Goal: Task Accomplishment & Management: Manage account settings

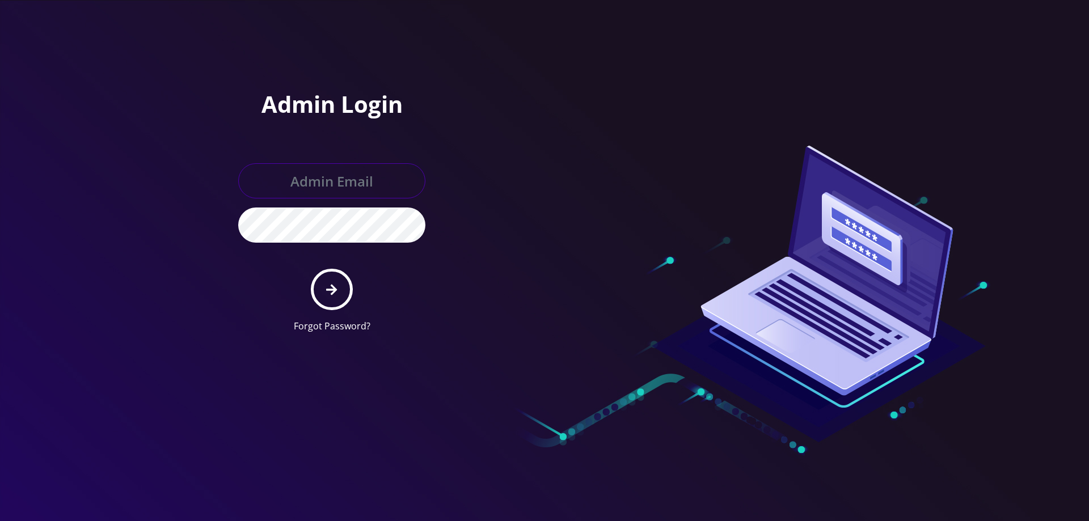
click at [302, 170] on input "text" at bounding box center [331, 180] width 187 height 35
type input "helpdeskstarwifi@gmail.com"
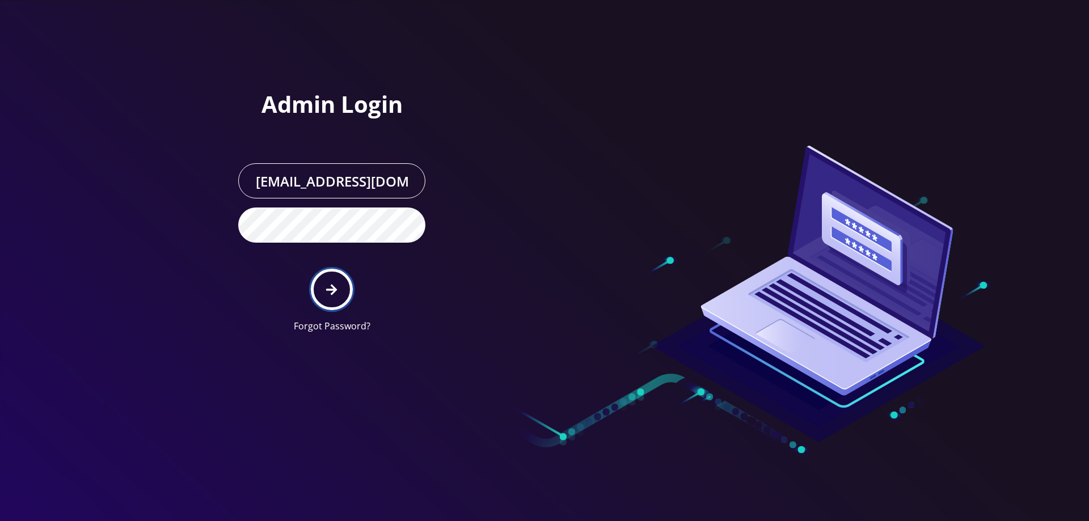
click at [335, 286] on icon "submit" at bounding box center [331, 290] width 11 height 12
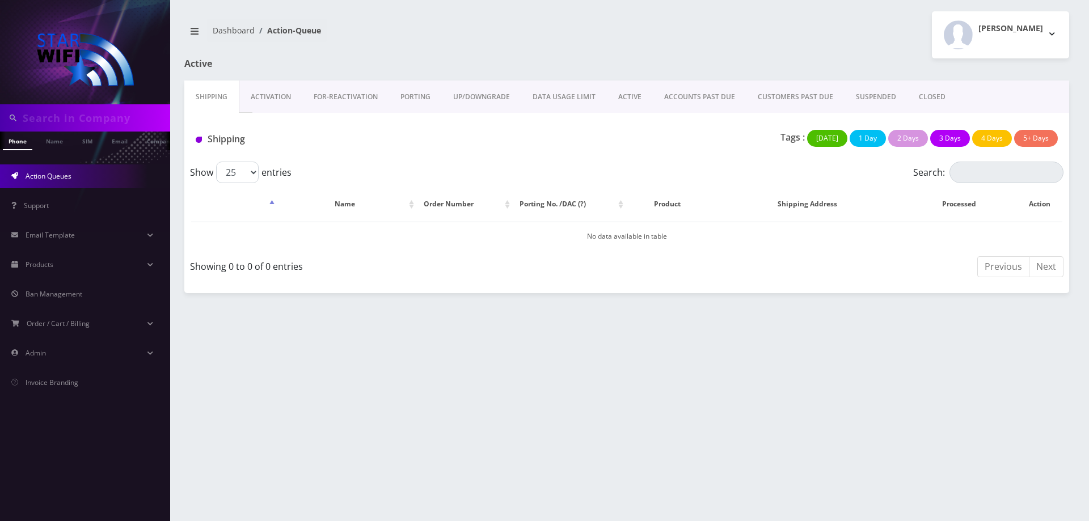
click at [614, 99] on link "ACTIVE" at bounding box center [630, 97] width 46 height 33
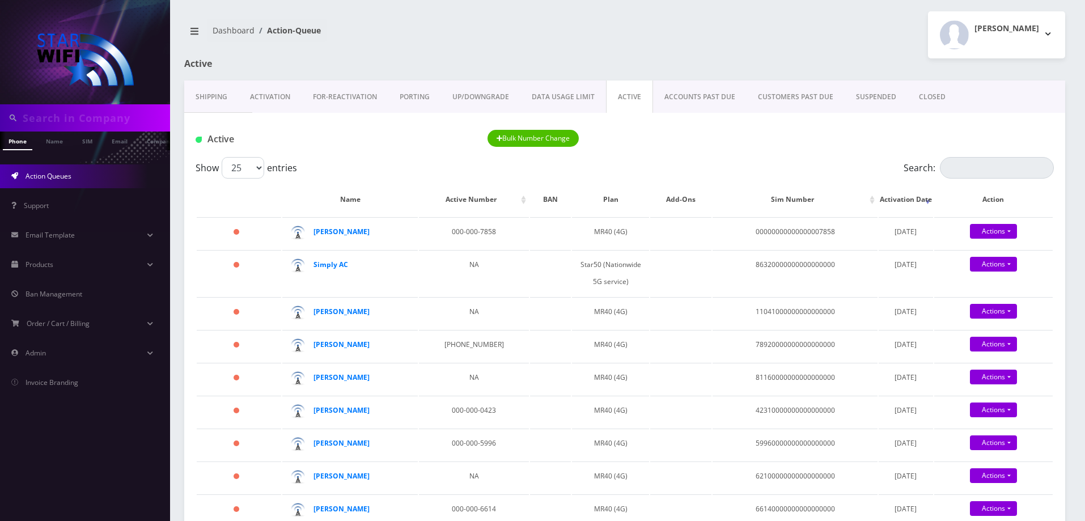
click at [720, 83] on link "ACCOUNTS PAST DUE" at bounding box center [700, 97] width 94 height 33
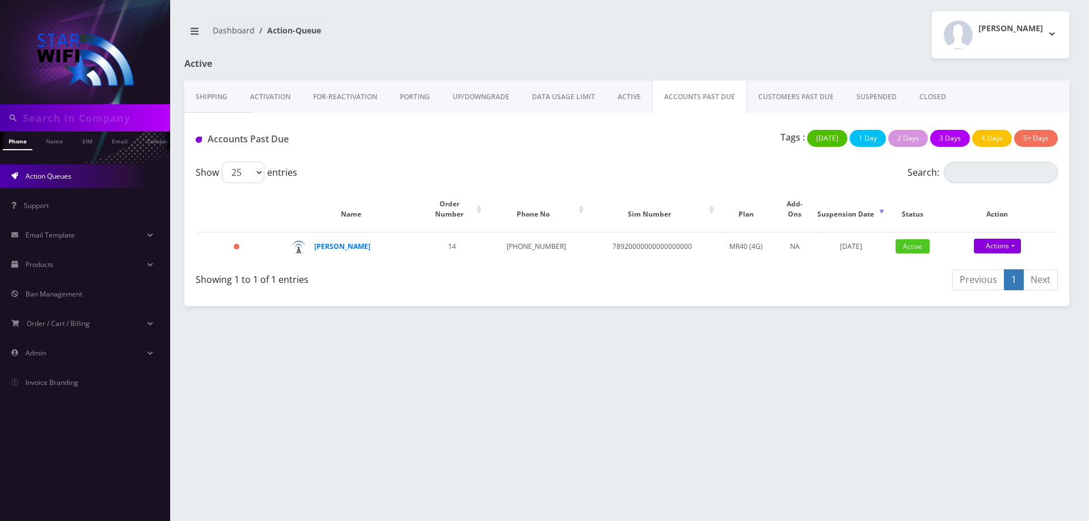
click at [793, 98] on link "CUSTOMERS PAST DUE" at bounding box center [796, 97] width 98 height 33
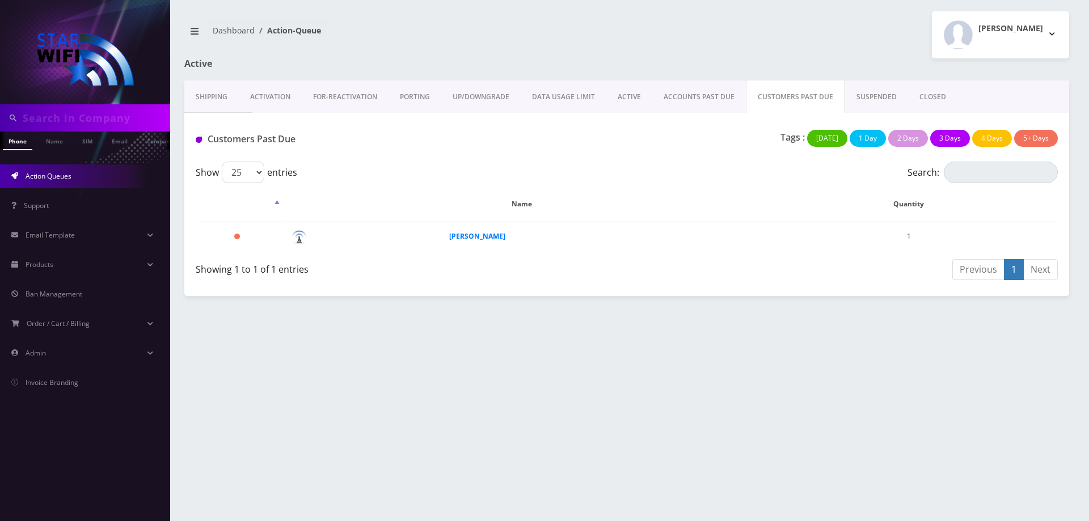
click at [853, 96] on link "SUSPENDED" at bounding box center [876, 97] width 63 height 33
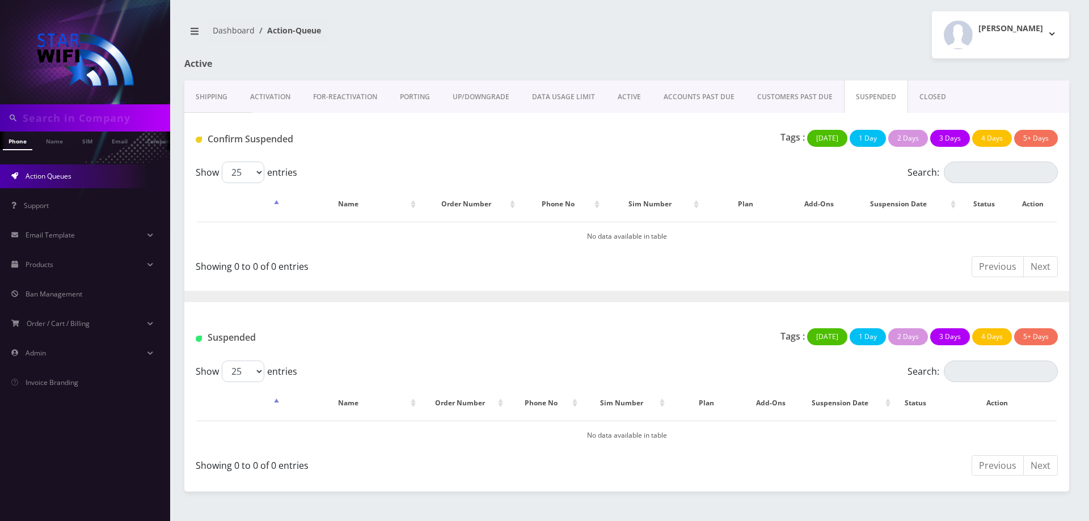
click at [767, 98] on link "CUSTOMERS PAST DUE" at bounding box center [795, 97] width 98 height 33
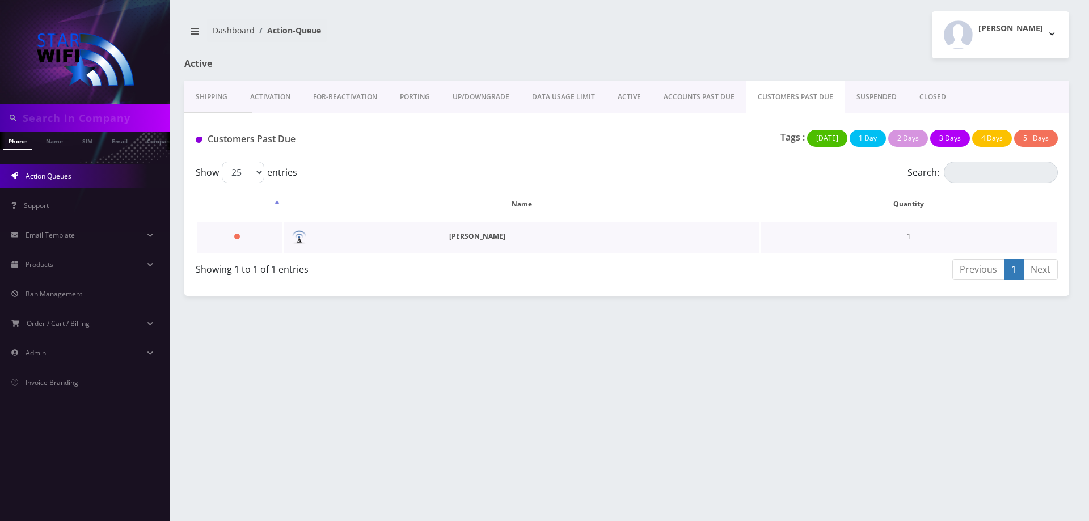
click at [449, 235] on strong "[PERSON_NAME]" at bounding box center [477, 236] width 56 height 10
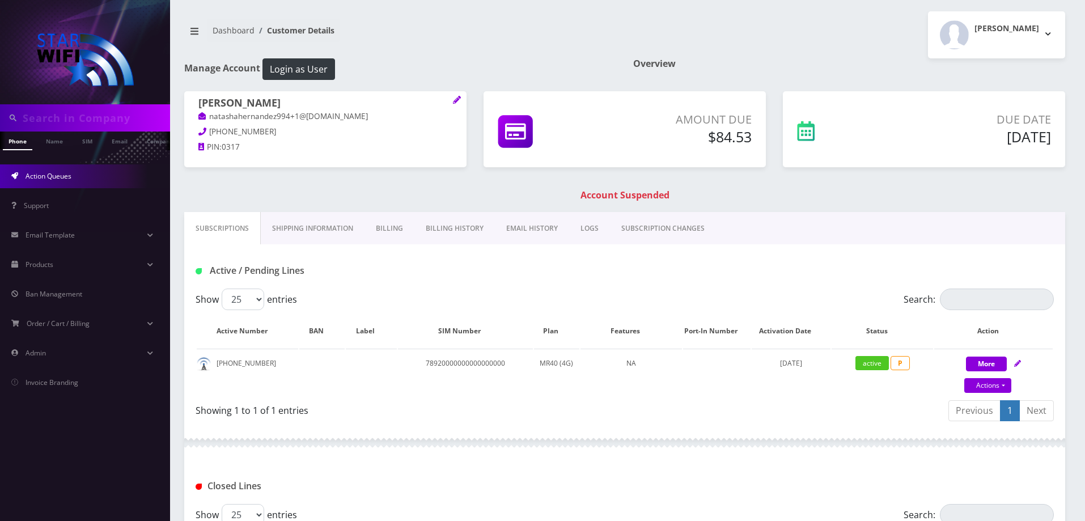
click at [53, 180] on span "Action Queues" at bounding box center [49, 176] width 46 height 10
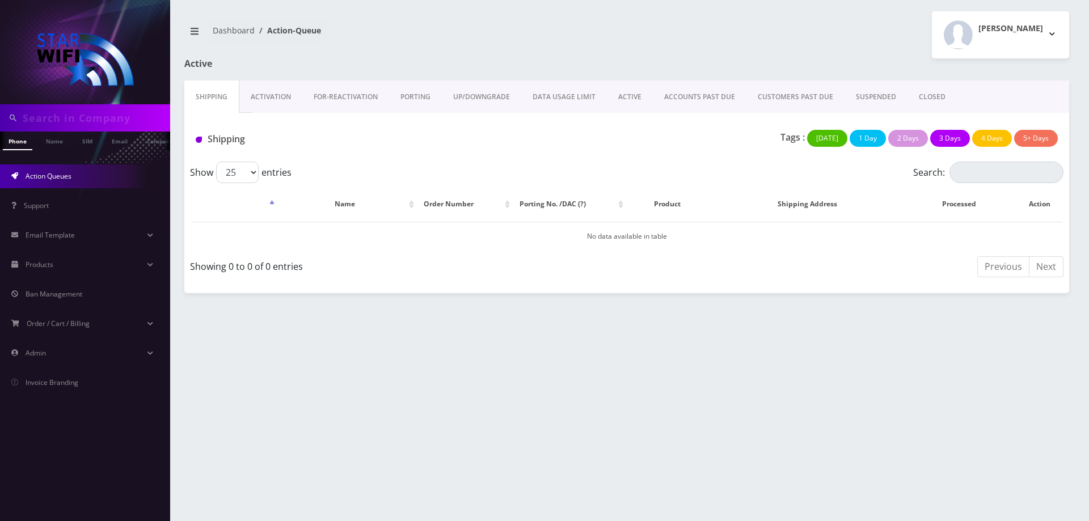
click at [633, 96] on link "ACTIVE" at bounding box center [630, 97] width 46 height 33
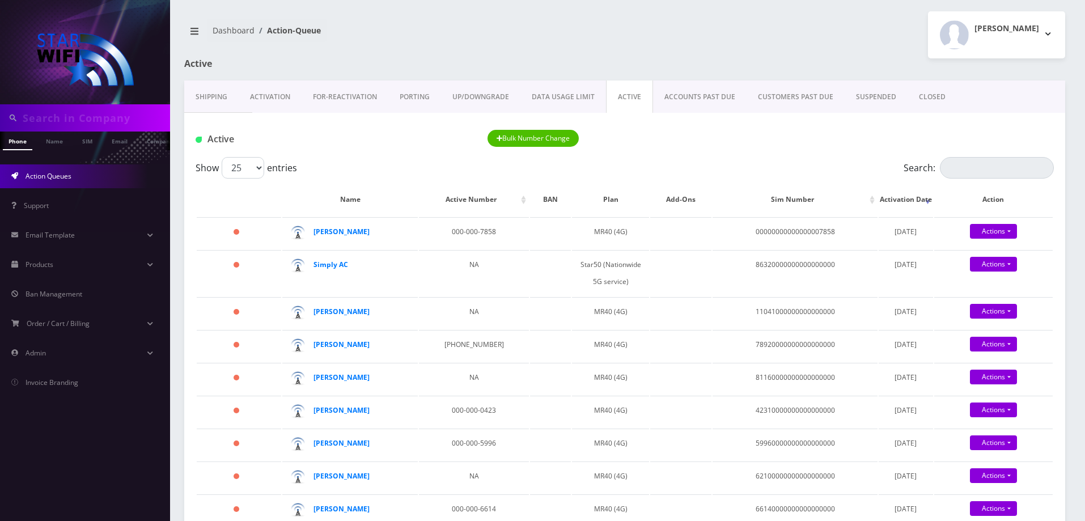
click at [787, 86] on link "CUSTOMERS PAST DUE" at bounding box center [796, 97] width 98 height 33
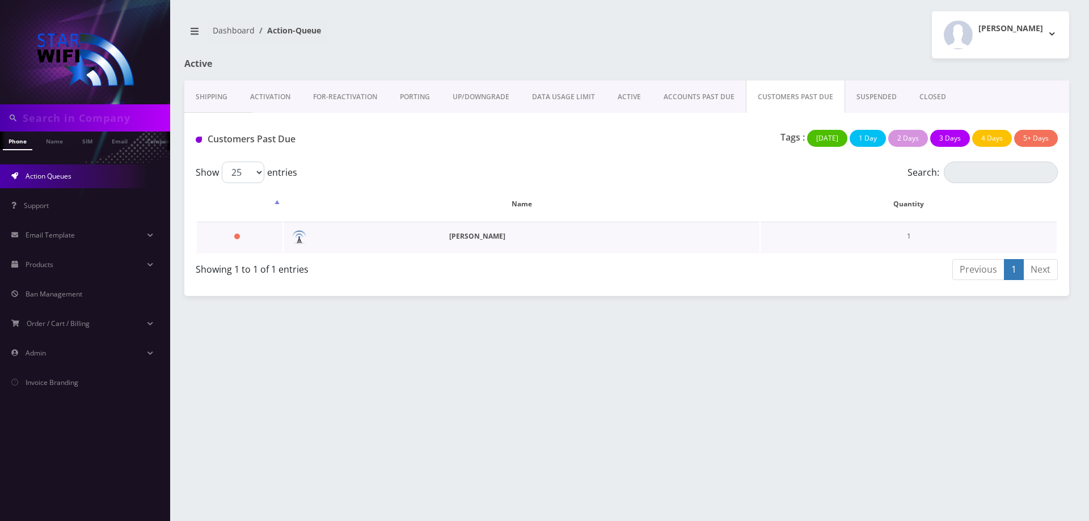
click at [454, 239] on strong "Natasha Mabbitt" at bounding box center [477, 236] width 56 height 10
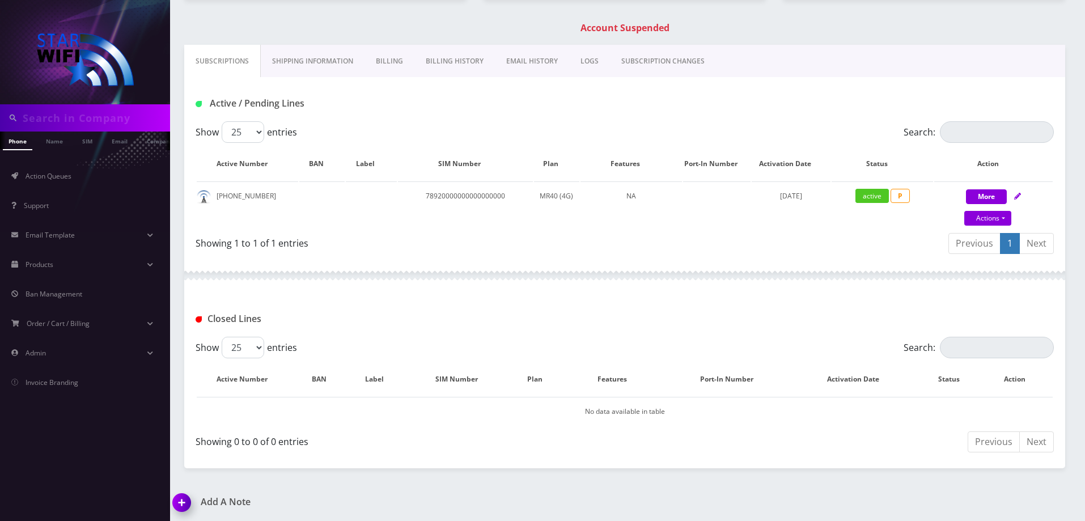
scroll to position [264, 0]
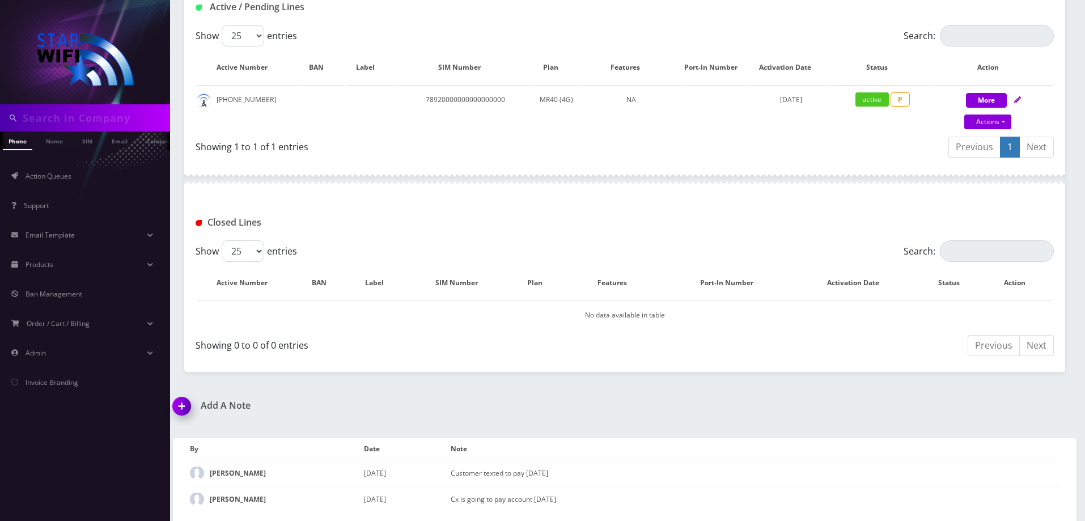
drag, startPoint x: 808, startPoint y: 192, endPoint x: 829, endPoint y: 198, distance: 21.3
click at [808, 192] on div at bounding box center [624, 179] width 881 height 34
click at [722, 219] on div "Closed Lines" at bounding box center [625, 222] width 876 height 19
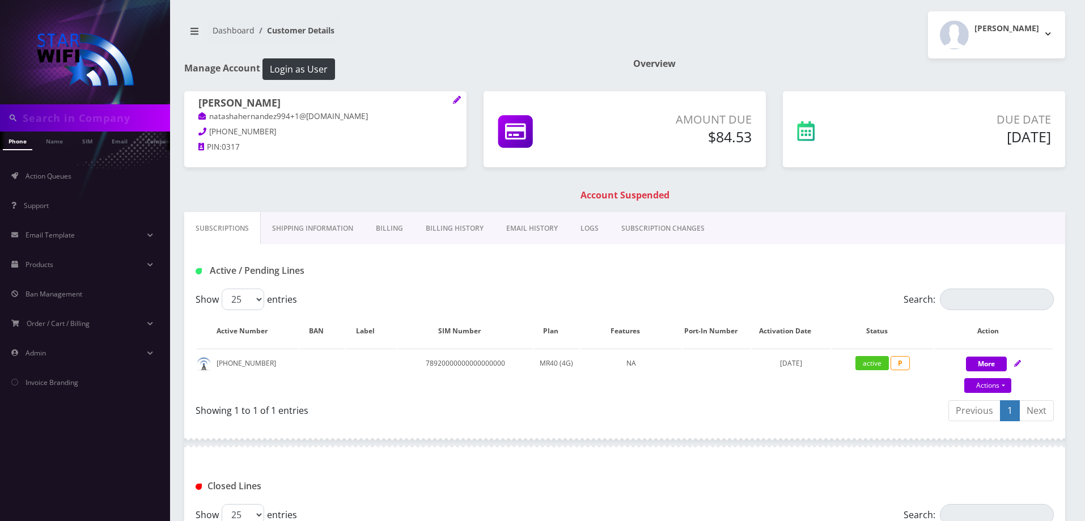
click at [851, 202] on div "Natasha Mabbitt natashahernandez994+1@yahoo.com 561-597-7301 PIN: 0317 Amount D…" at bounding box center [625, 151] width 898 height 121
click at [821, 200] on h1 "Account Suspended" at bounding box center [625, 195] width 876 height 11
click at [70, 175] on span "Action Queues" at bounding box center [49, 176] width 46 height 10
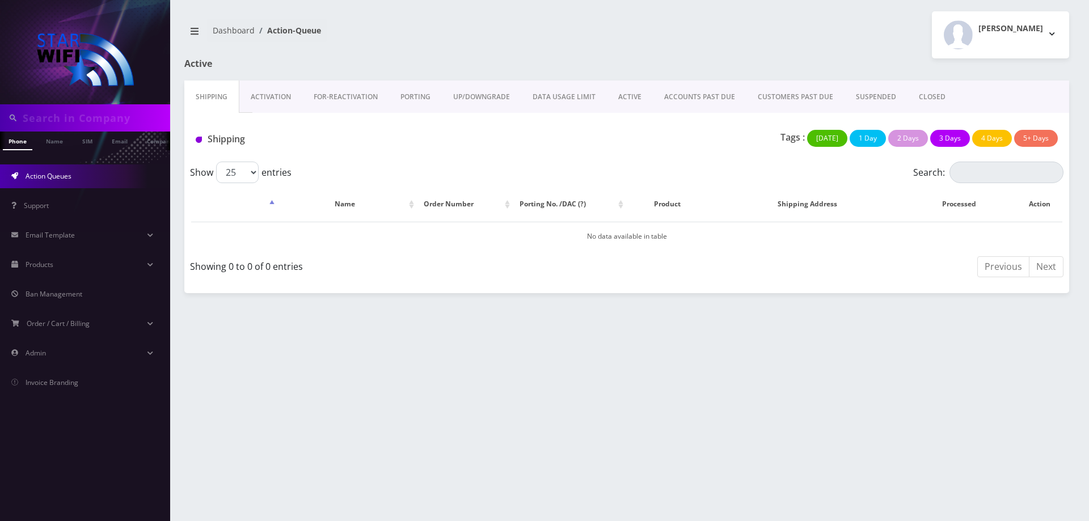
drag, startPoint x: 639, startPoint y: 99, endPoint x: 632, endPoint y: 107, distance: 10.1
click at [638, 99] on link "ACTIVE" at bounding box center [630, 97] width 46 height 33
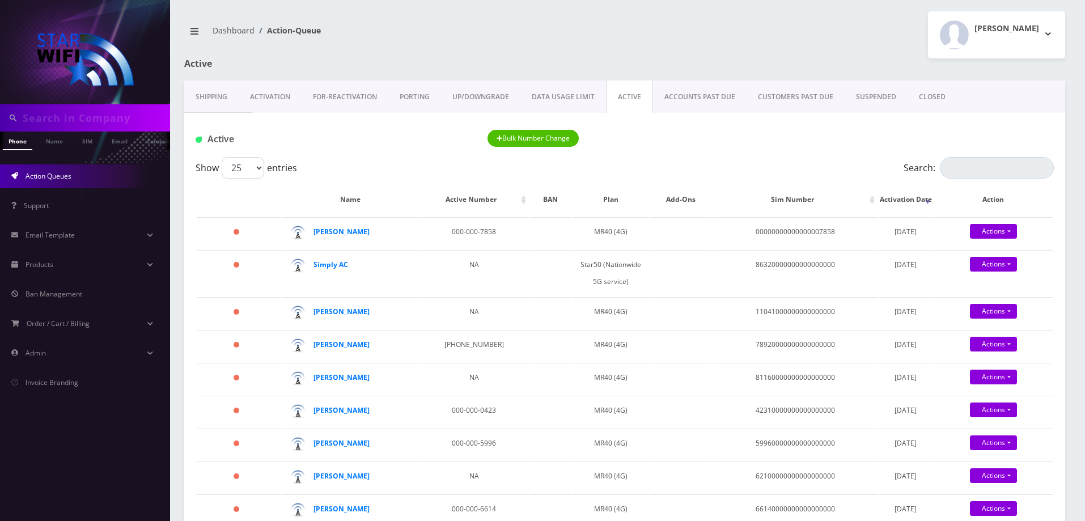
click at [715, 100] on link "ACCOUNTS PAST DUE" at bounding box center [700, 97] width 94 height 33
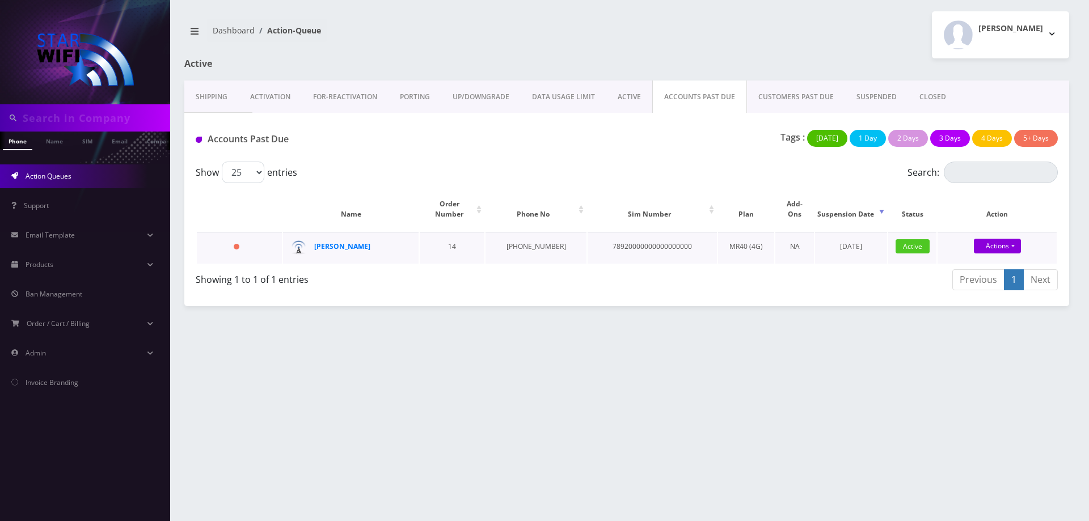
click at [360, 245] on div "[PERSON_NAME]" at bounding box center [357, 246] width 87 height 17
click at [353, 238] on div "[PERSON_NAME]" at bounding box center [357, 246] width 87 height 17
click at [340, 242] on strong "[PERSON_NAME]" at bounding box center [342, 247] width 56 height 10
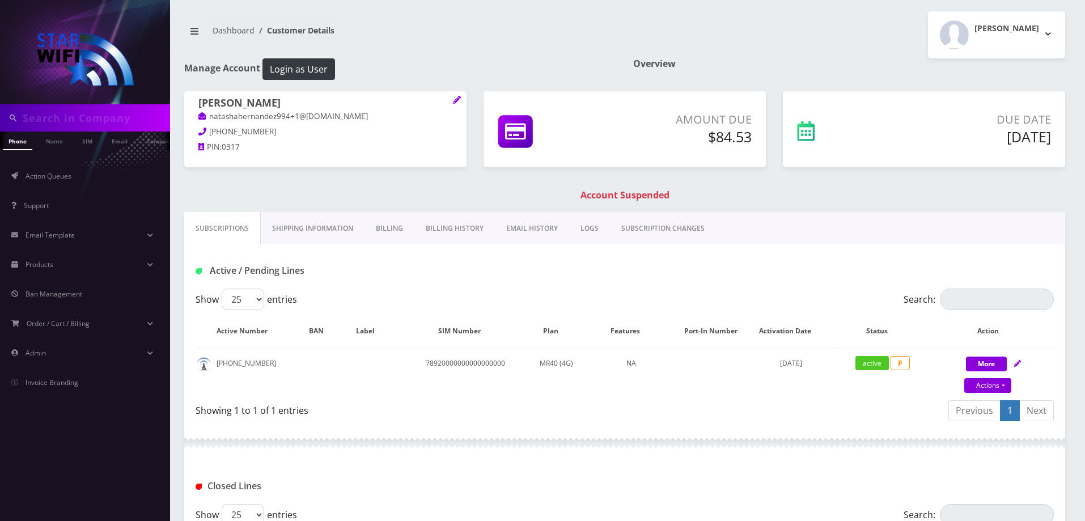
click at [383, 220] on link "Billing" at bounding box center [390, 228] width 50 height 33
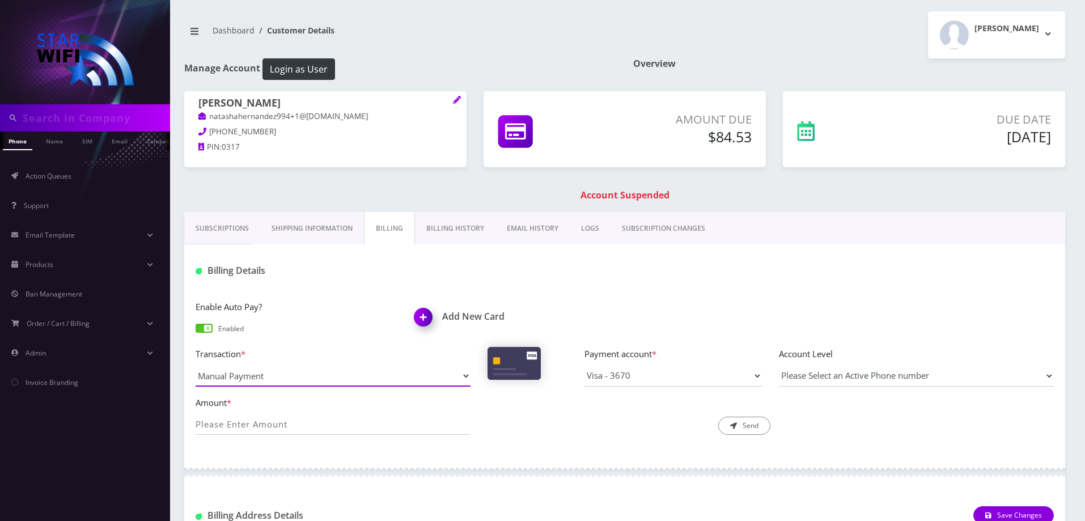
click at [386, 380] on select "Manual Payment Custom Charge Manual Credit Custom Invoice" at bounding box center [333, 376] width 275 height 22
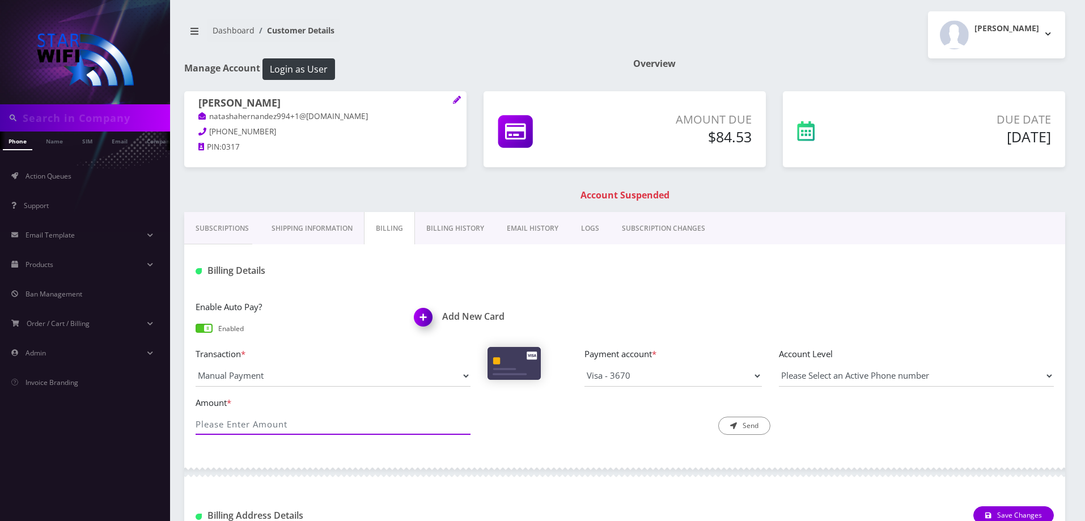
click at [368, 420] on input "Amount *" at bounding box center [333, 424] width 275 height 22
type input "84.53"
click at [711, 375] on select "Visa - 3670 Visa - 2408" at bounding box center [674, 376] width 178 height 22
click at [740, 419] on button "Send" at bounding box center [745, 426] width 52 height 18
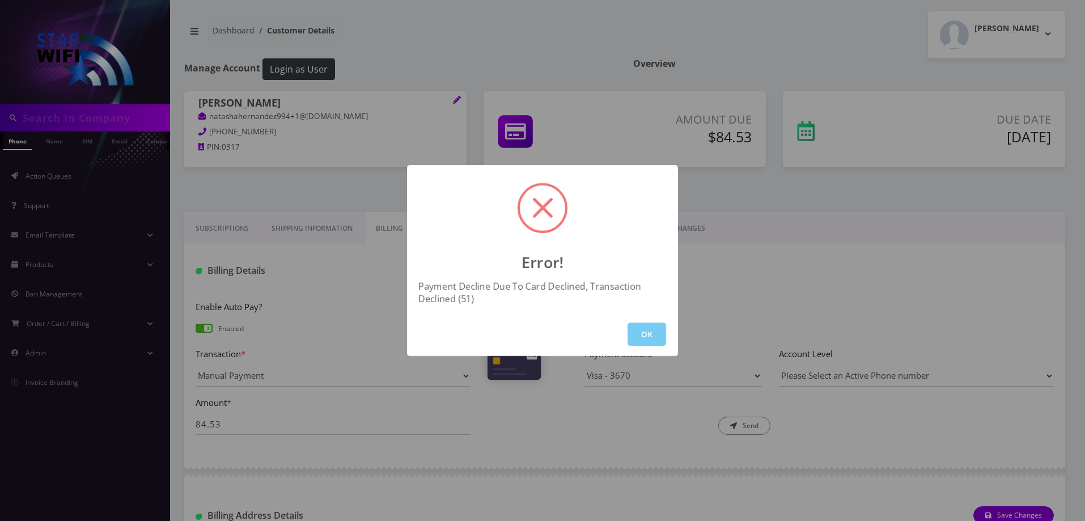
click at [647, 335] on button "OK" at bounding box center [647, 334] width 39 height 23
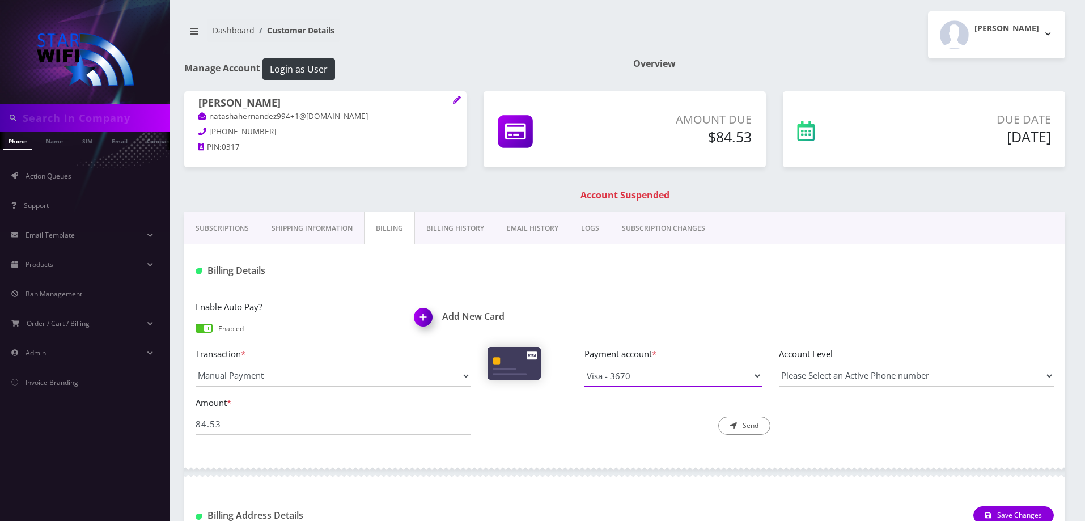
click at [682, 379] on select "Visa - 3670 Visa - 2408" at bounding box center [674, 376] width 178 height 22
click at [324, 428] on input "84.53" at bounding box center [333, 424] width 275 height 22
type input "84.53"
click at [535, 425] on div "Description * Send" at bounding box center [625, 416] width 292 height 40
click at [666, 393] on div "Transaction * Manual Payment Custom Charge Manual Credit Custom Invoice Payment…" at bounding box center [625, 371] width 876 height 49
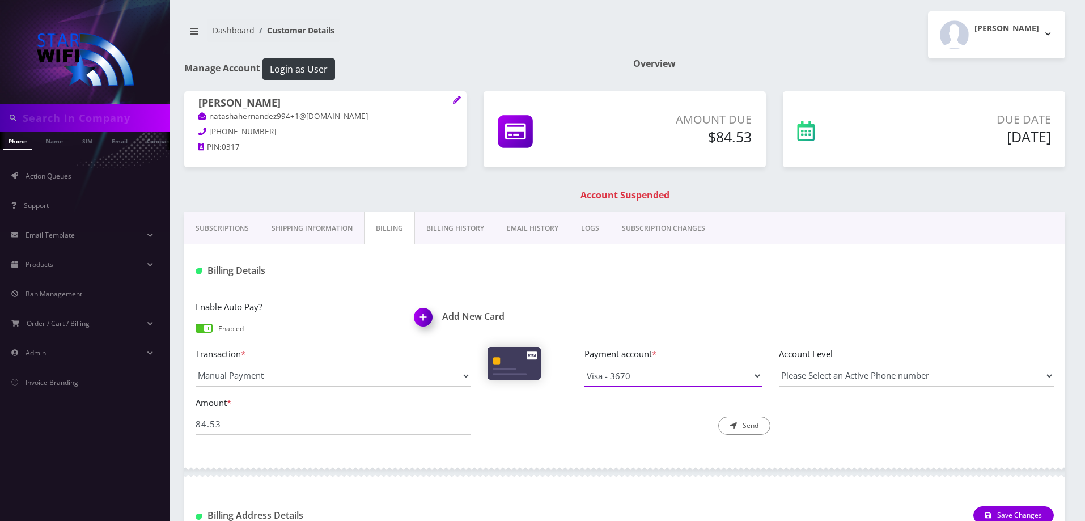
click at [666, 383] on select "Visa - 3670 Visa - 2408" at bounding box center [674, 376] width 178 height 22
select select "10265"
click at [585, 365] on select "Visa - 3670 Visa - 2408" at bounding box center [674, 376] width 178 height 22
click at [750, 260] on div "Billing Details" at bounding box center [624, 266] width 881 height 44
click at [747, 425] on button "Send" at bounding box center [745, 426] width 52 height 18
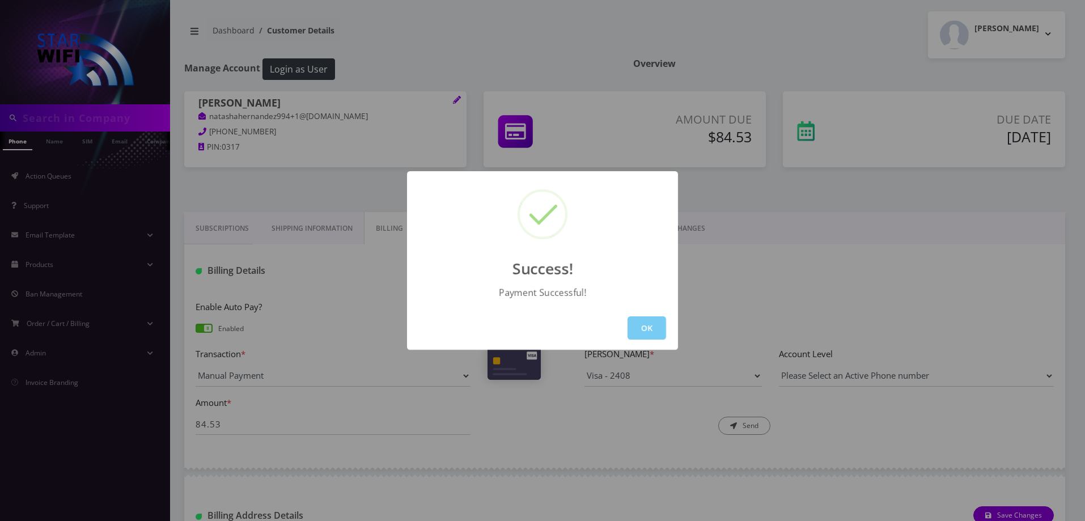
click at [657, 324] on button "OK" at bounding box center [647, 327] width 39 height 23
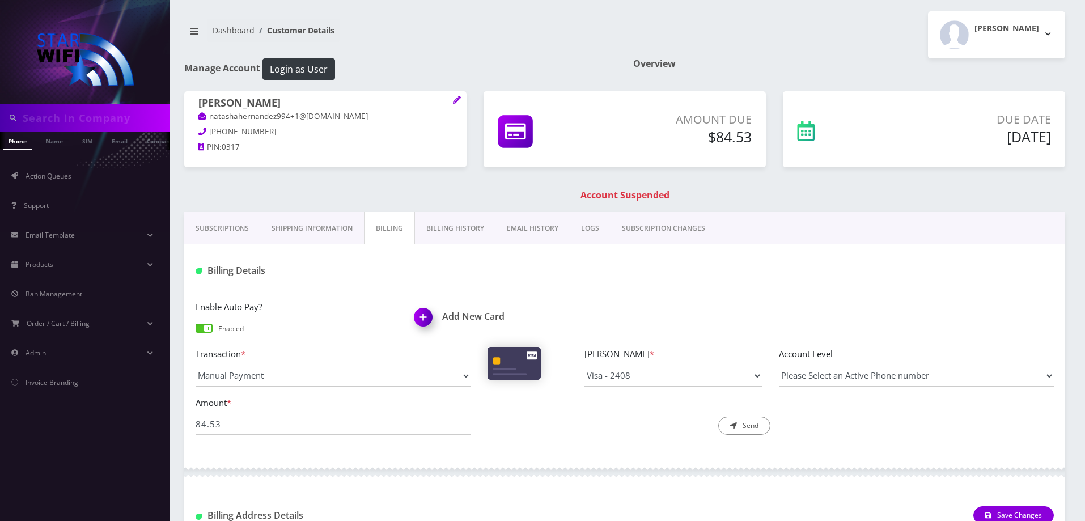
click at [235, 226] on link "Subscriptions" at bounding box center [222, 228] width 76 height 33
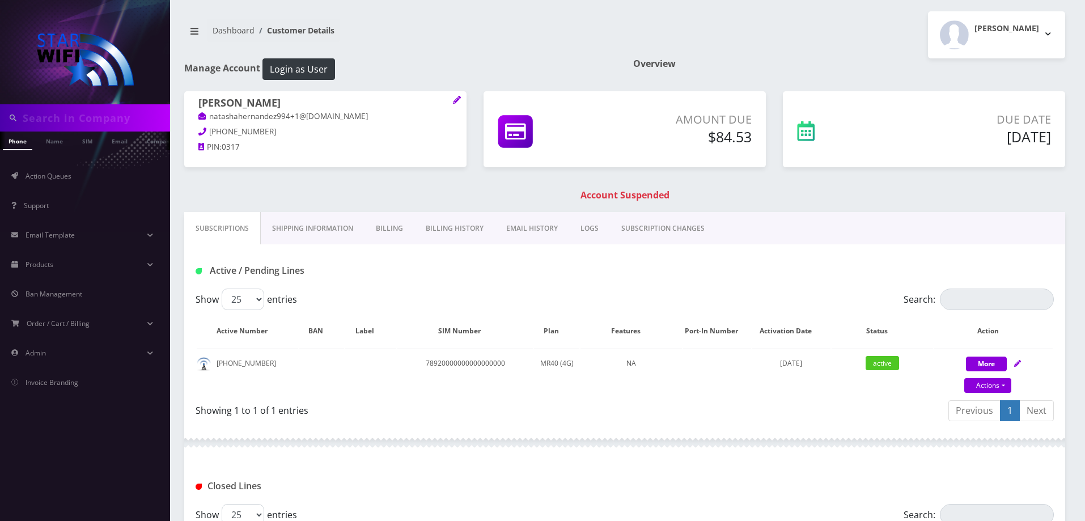
click at [278, 225] on link "Shipping Information" at bounding box center [313, 228] width 104 height 33
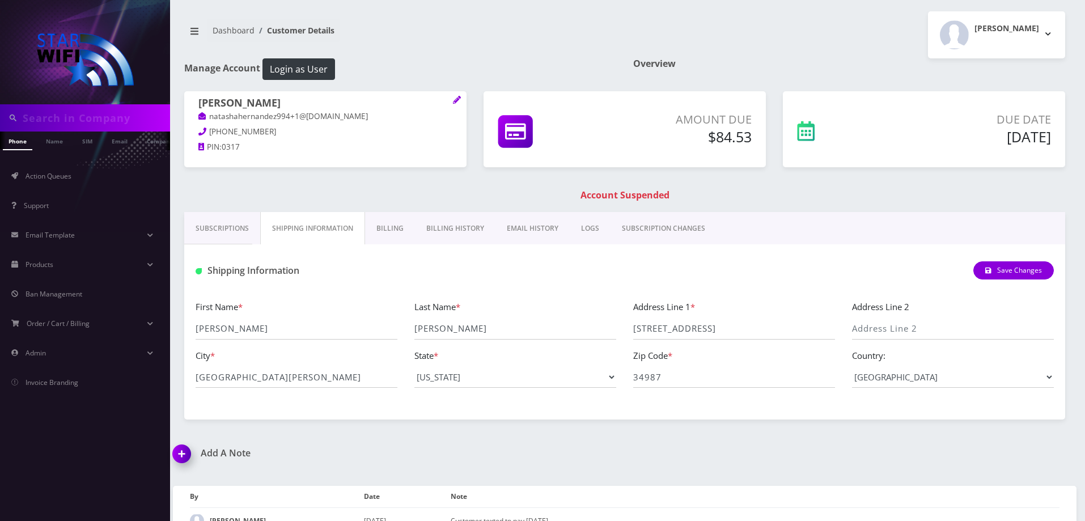
click at [395, 227] on link "Billing" at bounding box center [390, 228] width 50 height 33
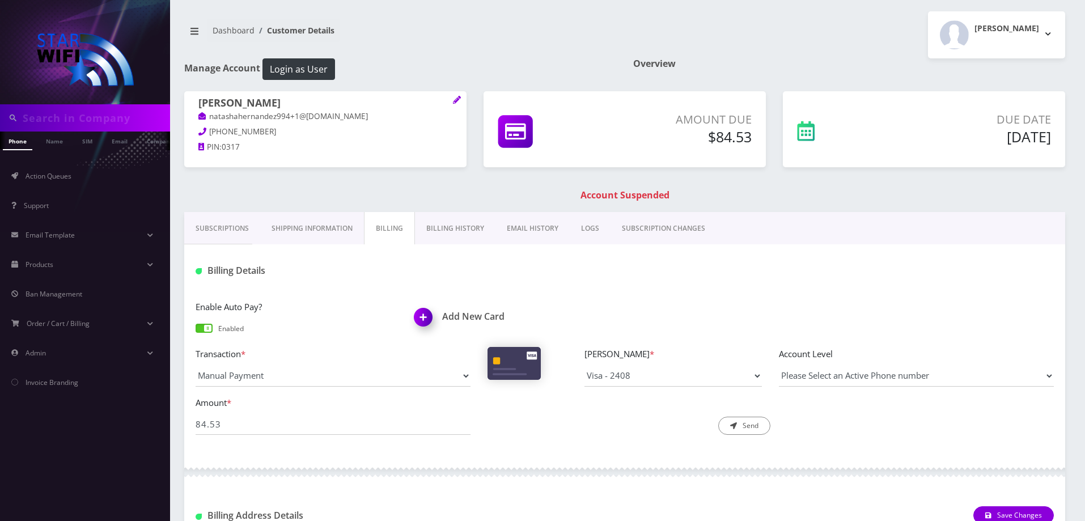
click at [521, 223] on link "EMAIL HISTORY" at bounding box center [533, 228] width 74 height 33
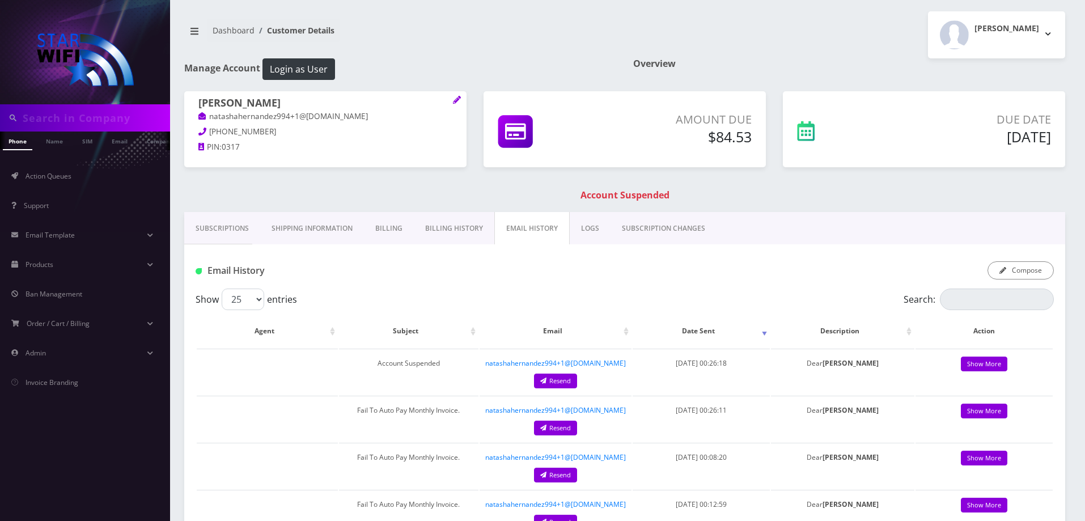
click at [429, 218] on link "Billing History" at bounding box center [454, 228] width 81 height 33
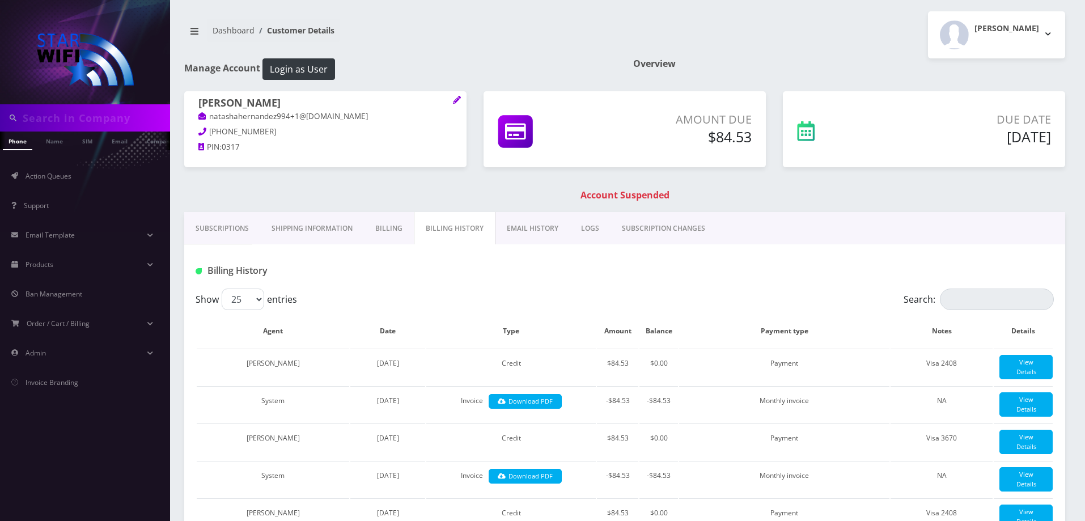
click at [543, 235] on link "EMAIL HISTORY" at bounding box center [533, 228] width 74 height 33
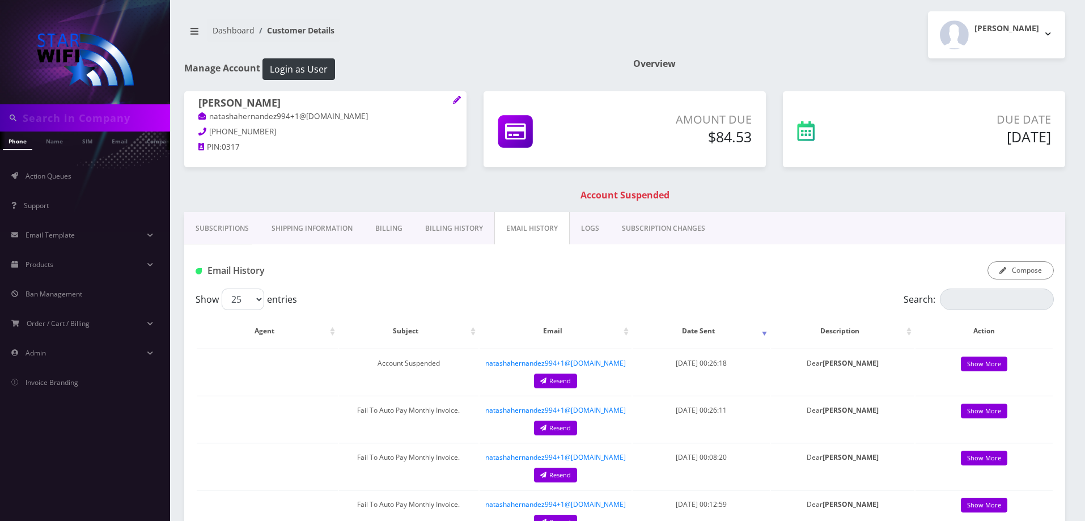
click at [581, 231] on link "LOGS" at bounding box center [590, 228] width 41 height 33
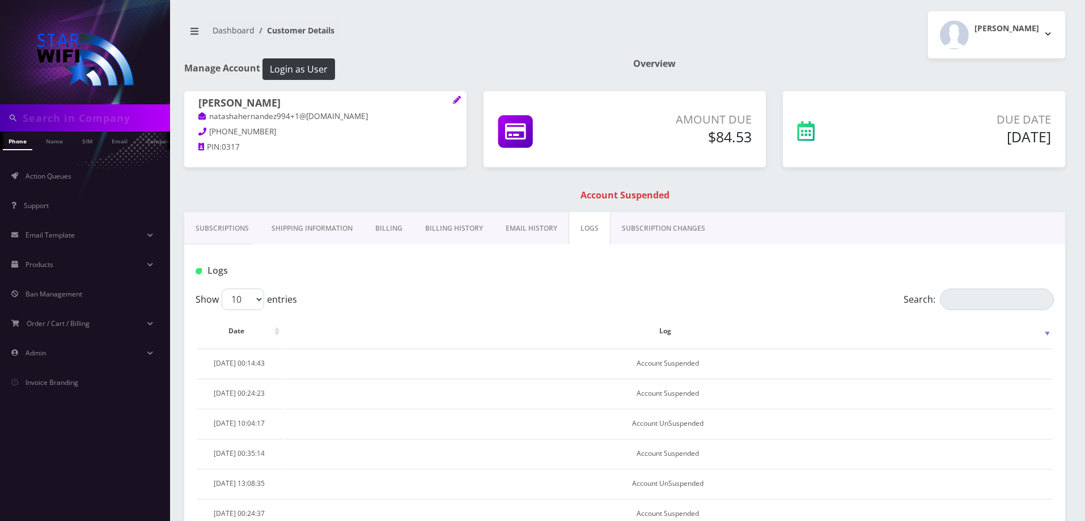
click at [644, 233] on link "SUBSCRIPTION CHANGES" at bounding box center [664, 228] width 106 height 33
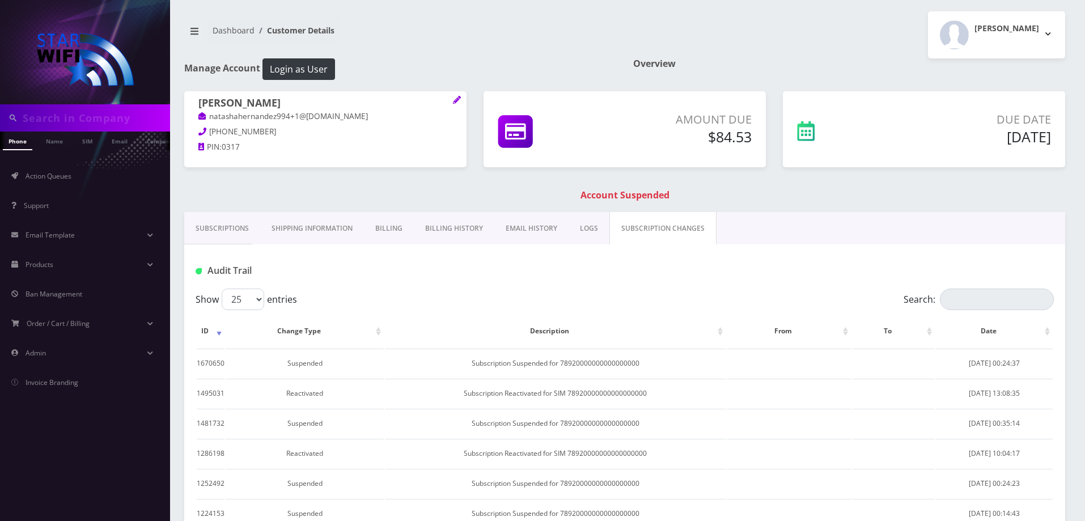
click at [221, 237] on link "Subscriptions" at bounding box center [222, 228] width 76 height 33
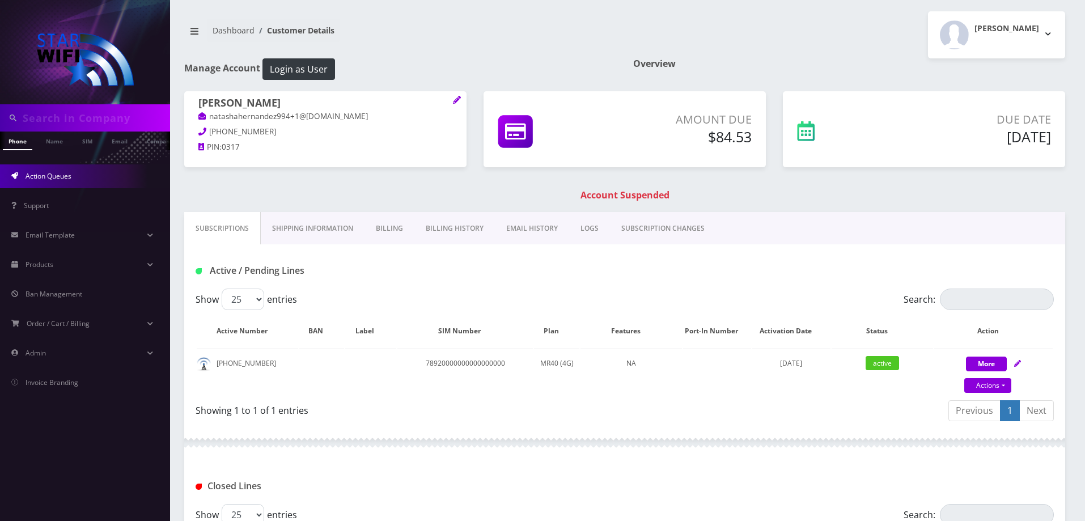
click at [23, 170] on link "Action Queues" at bounding box center [85, 176] width 170 height 24
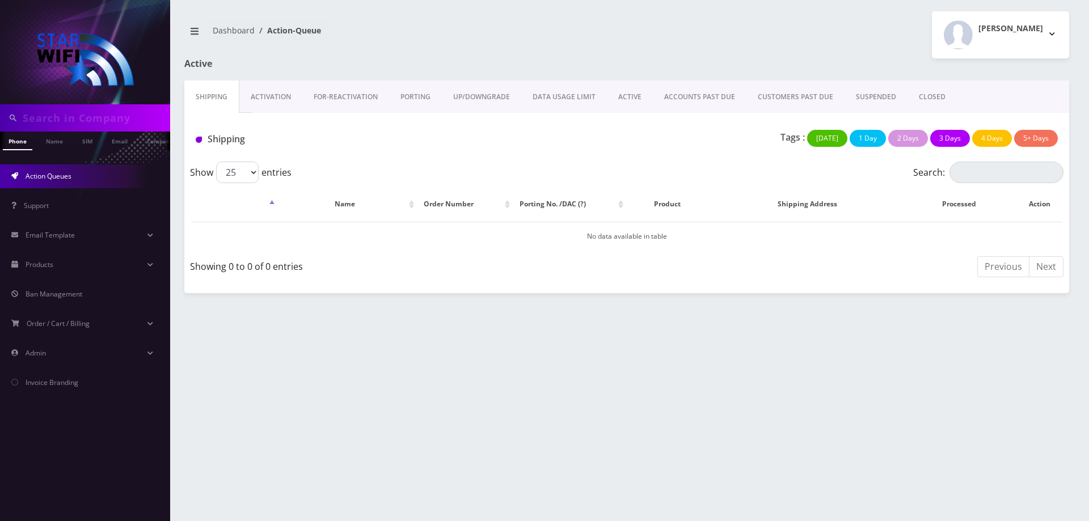
click at [627, 82] on link "ACTIVE" at bounding box center [630, 97] width 46 height 33
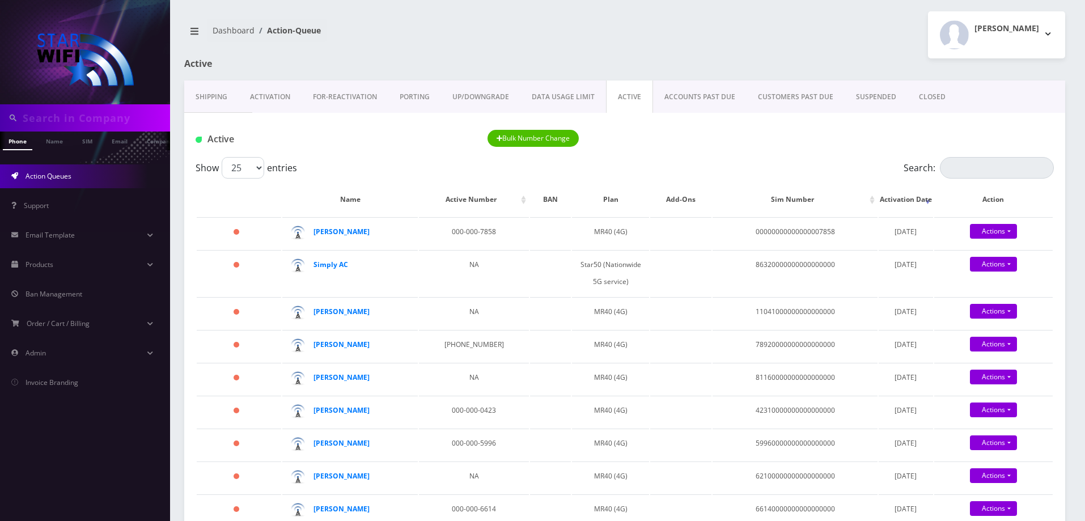
click at [686, 103] on link "ACCOUNTS PAST DUE" at bounding box center [700, 97] width 94 height 33
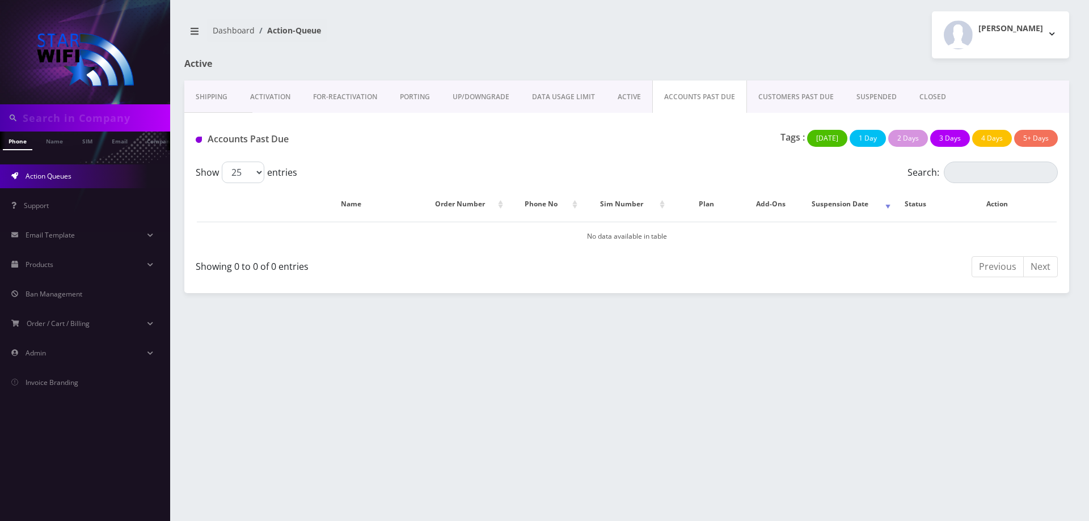
click at [606, 94] on link "ACTIVE" at bounding box center [629, 97] width 46 height 33
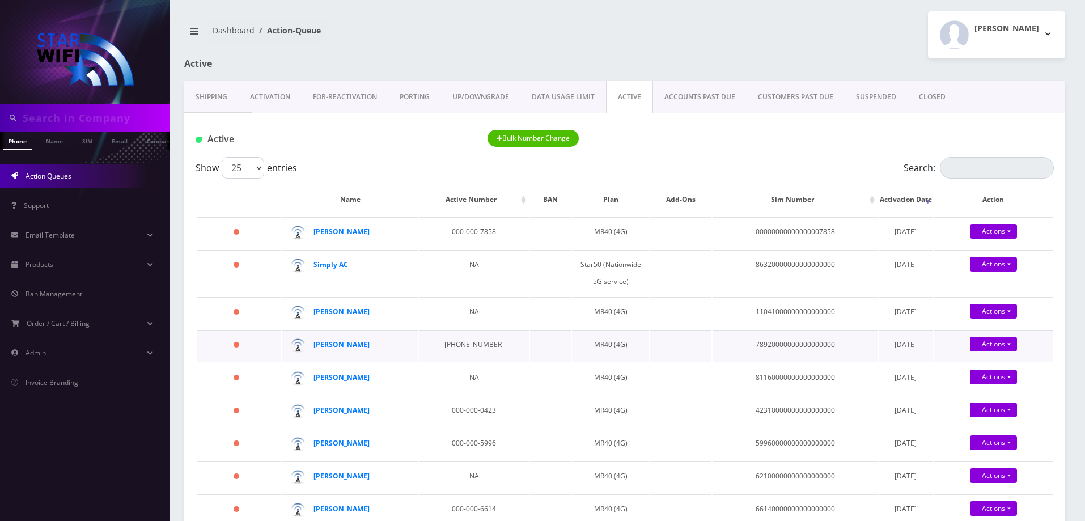
click at [352, 353] on div "[PERSON_NAME]" at bounding box center [357, 344] width 87 height 17
click at [354, 349] on strong "[PERSON_NAME]" at bounding box center [342, 345] width 56 height 10
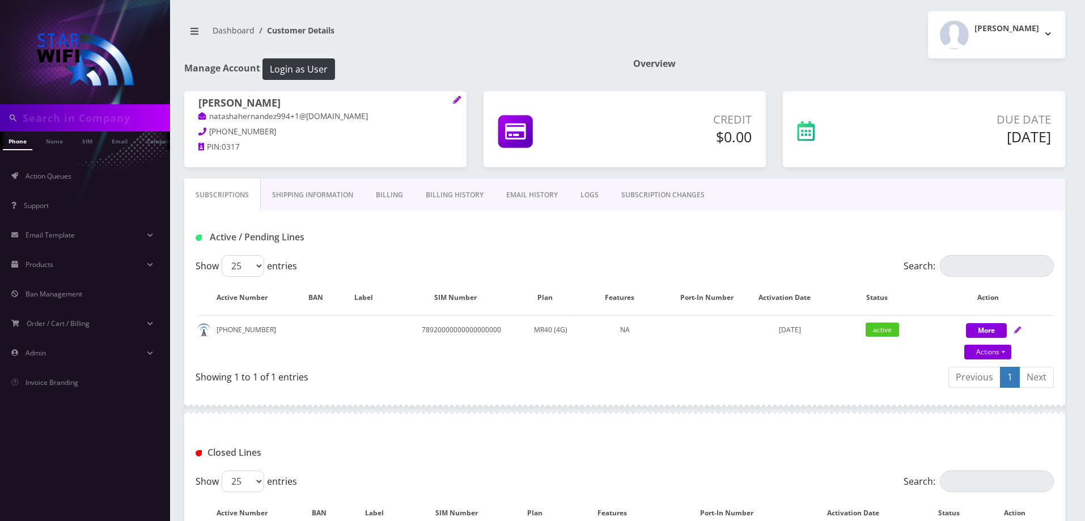
click at [431, 200] on link "Billing History" at bounding box center [455, 195] width 81 height 33
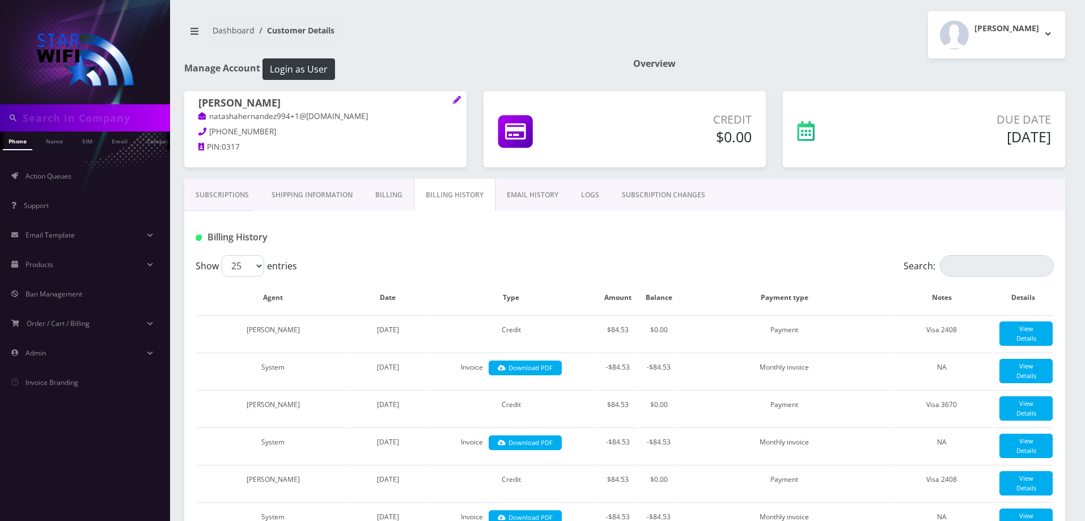
click at [530, 198] on link "EMAIL HISTORY" at bounding box center [533, 195] width 74 height 33
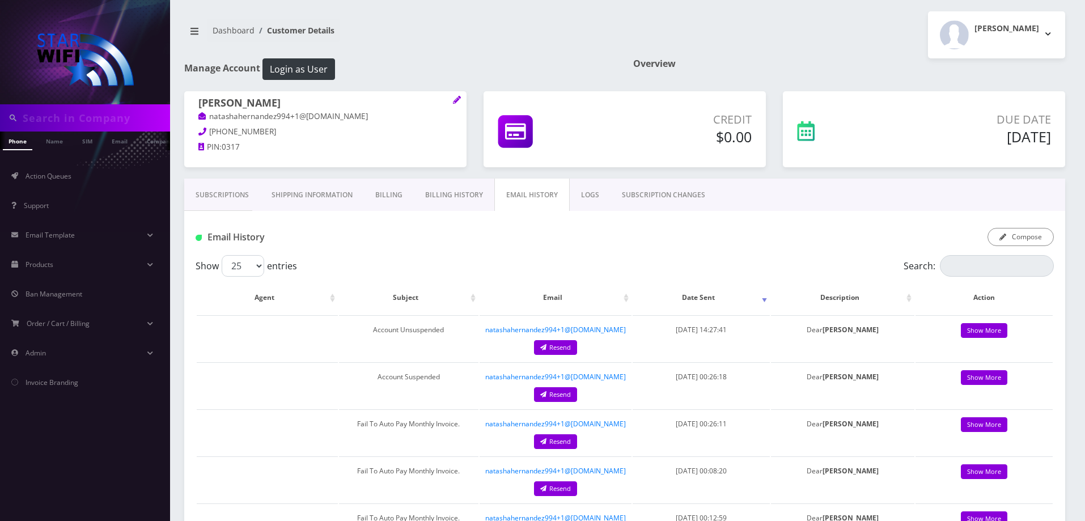
click at [589, 194] on link "LOGS" at bounding box center [590, 195] width 41 height 33
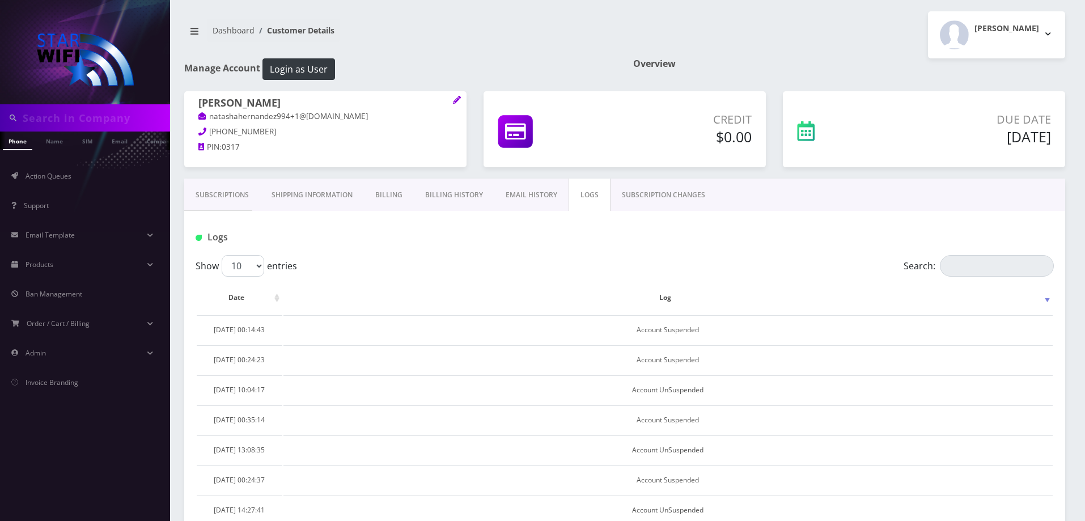
click at [529, 195] on link "EMAIL HISTORY" at bounding box center [532, 195] width 74 height 33
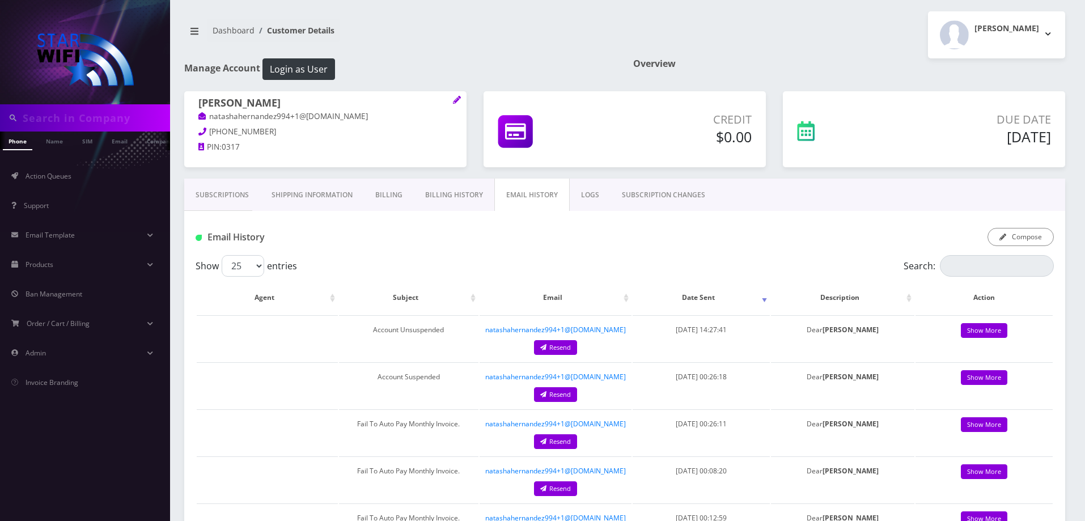
click at [450, 201] on link "Billing History" at bounding box center [454, 195] width 81 height 33
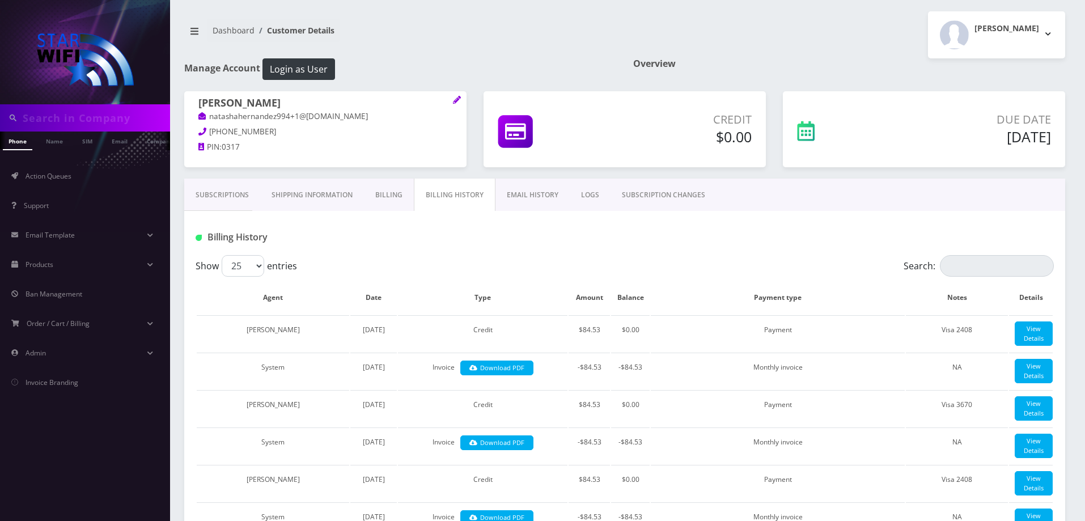
click at [390, 200] on link "Billing" at bounding box center [389, 195] width 50 height 33
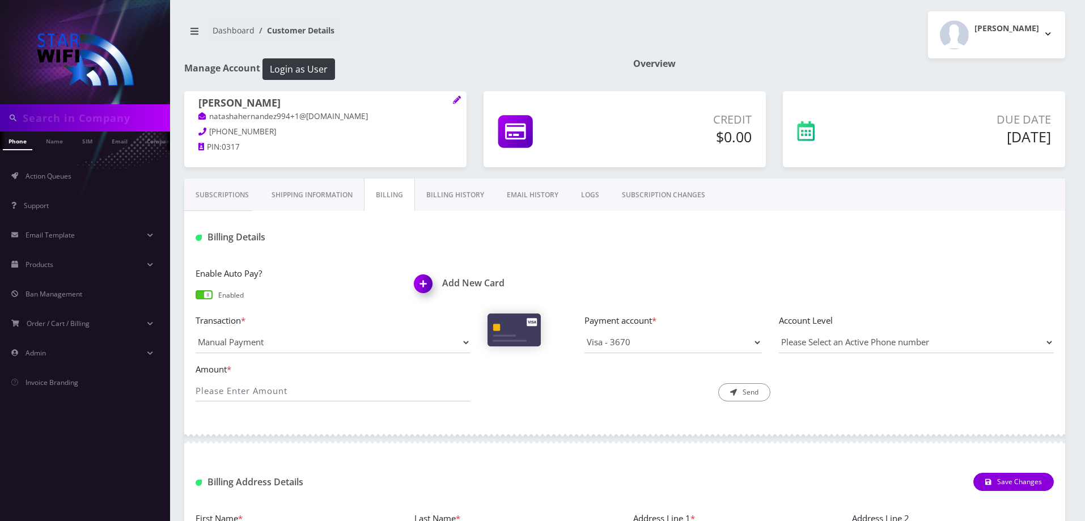
click at [466, 197] on link "Billing History" at bounding box center [455, 195] width 81 height 33
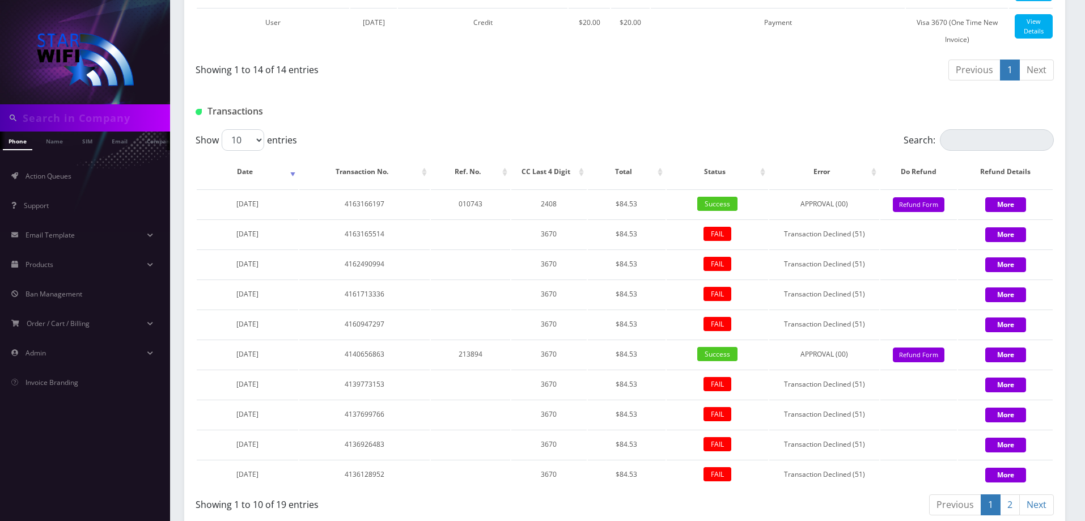
scroll to position [1079, 0]
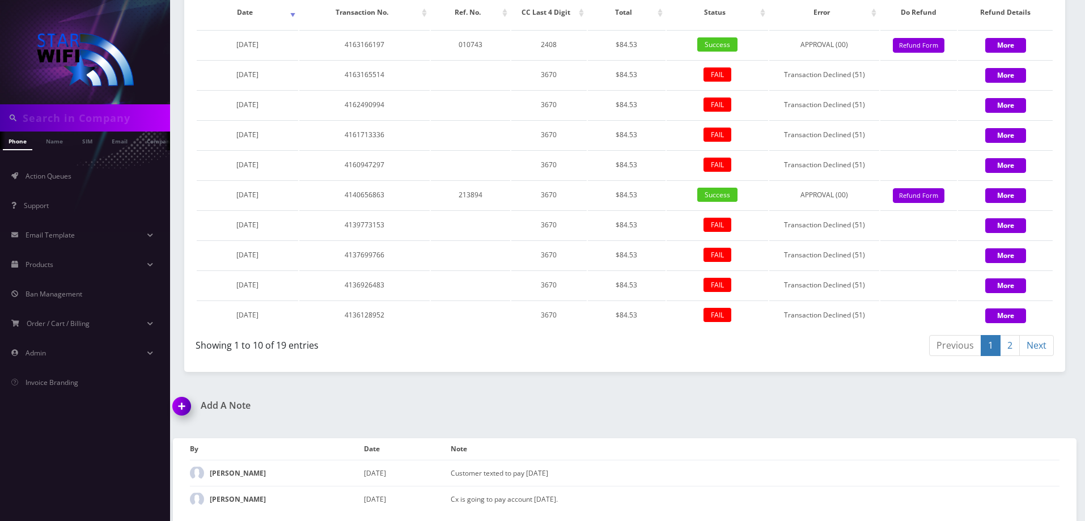
click at [188, 409] on img at bounding box center [183, 410] width 33 height 33
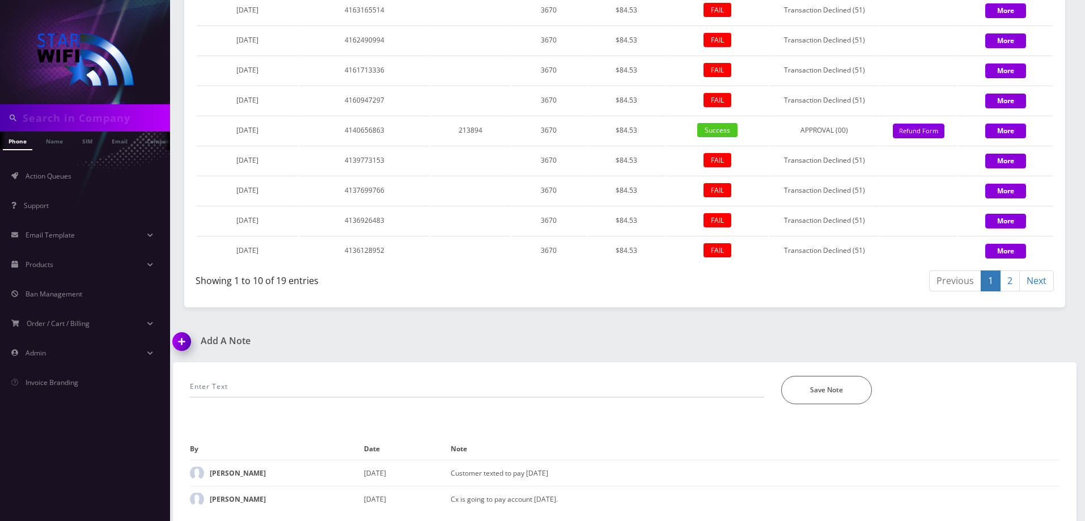
scroll to position [1143, 0]
click at [293, 390] on input "text" at bounding box center [477, 387] width 575 height 22
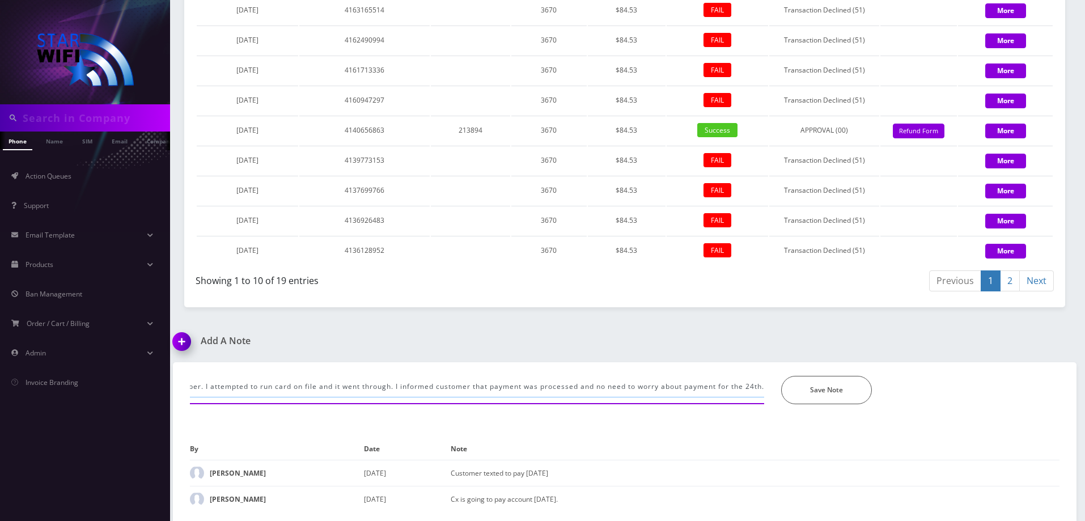
scroll to position [0, 658]
type input "Customer wanted to pay the bill October 24th. Nearly 2 weeks after the bill is …"
click at [834, 372] on div "Customer wanted to pay the bill October 24th. Nearly 2 weeks after the bill is …" at bounding box center [624, 383] width 887 height 42
click at [839, 403] on button "Save Note" at bounding box center [827, 390] width 91 height 28
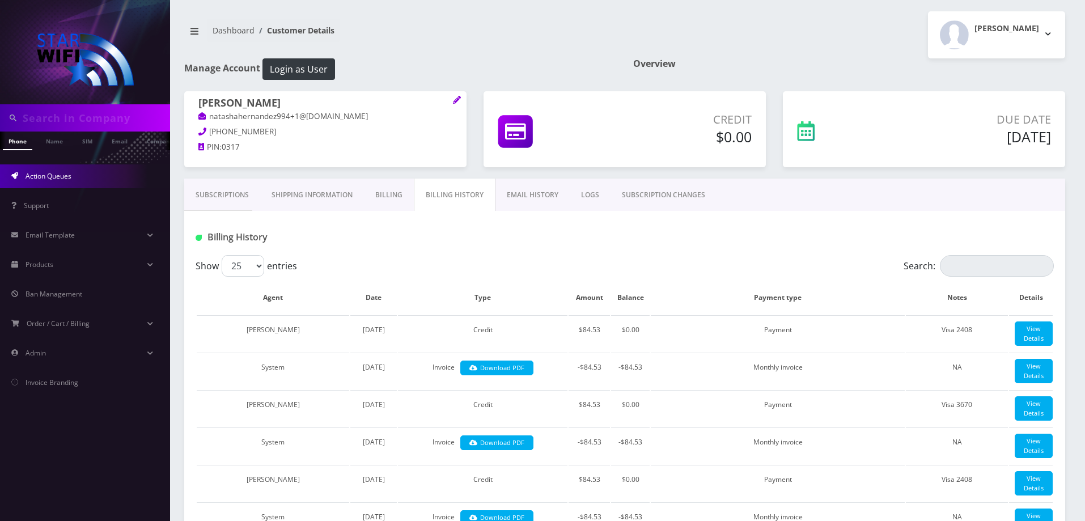
click at [85, 177] on link "Action Queues" at bounding box center [85, 176] width 170 height 24
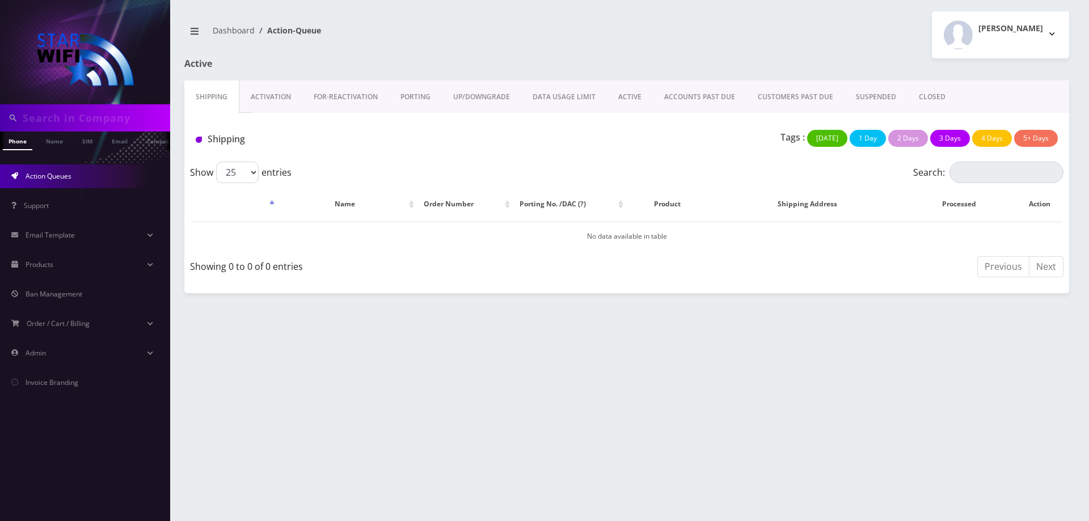
click at [811, 103] on link "CUSTOMERS PAST DUE" at bounding box center [795, 97] width 98 height 33
click at [708, 93] on link "ACCOUNTS PAST DUE" at bounding box center [699, 97] width 94 height 33
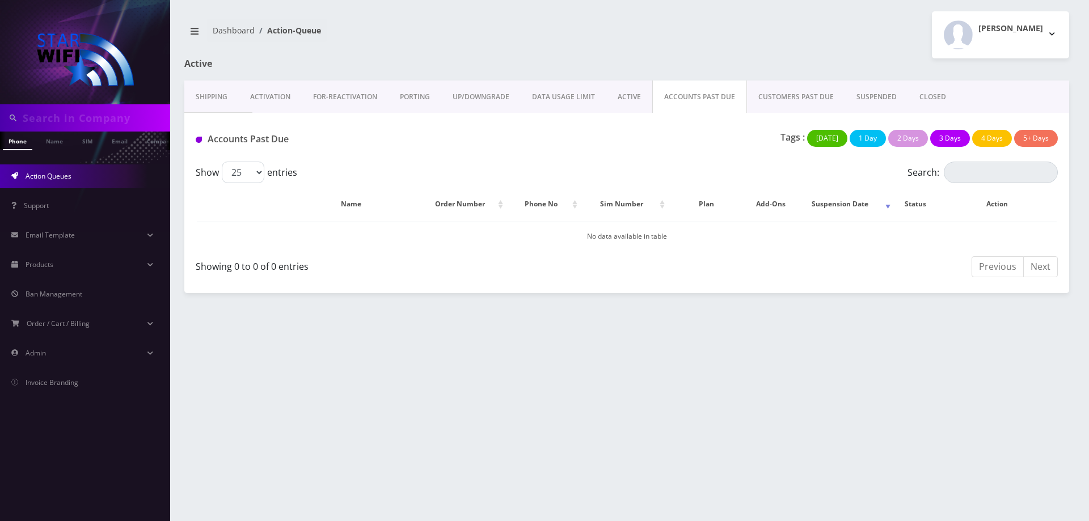
click at [622, 90] on link "ACTIVE" at bounding box center [629, 97] width 46 height 33
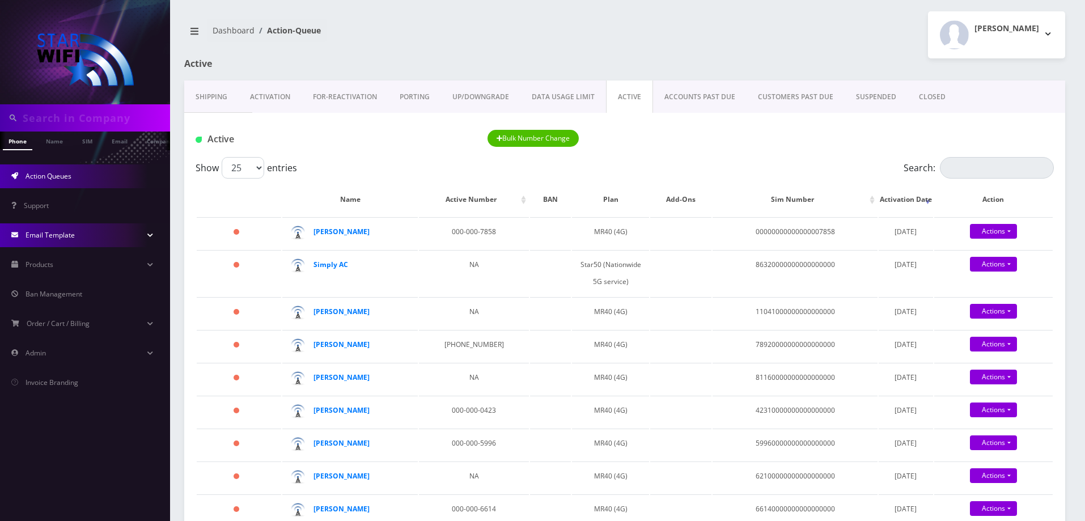
scroll to position [0, 6]
click at [49, 181] on link "Action Queues" at bounding box center [85, 176] width 170 height 24
